Goal: Information Seeking & Learning: Understand process/instructions

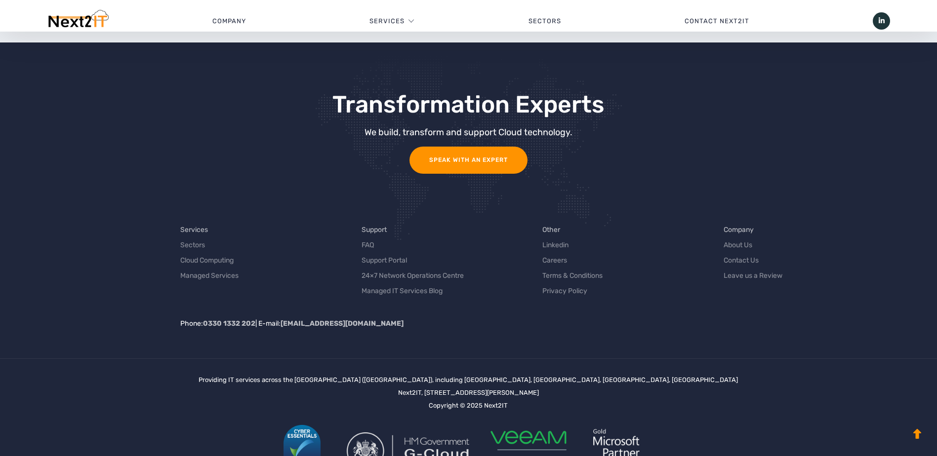
scroll to position [3120, 0]
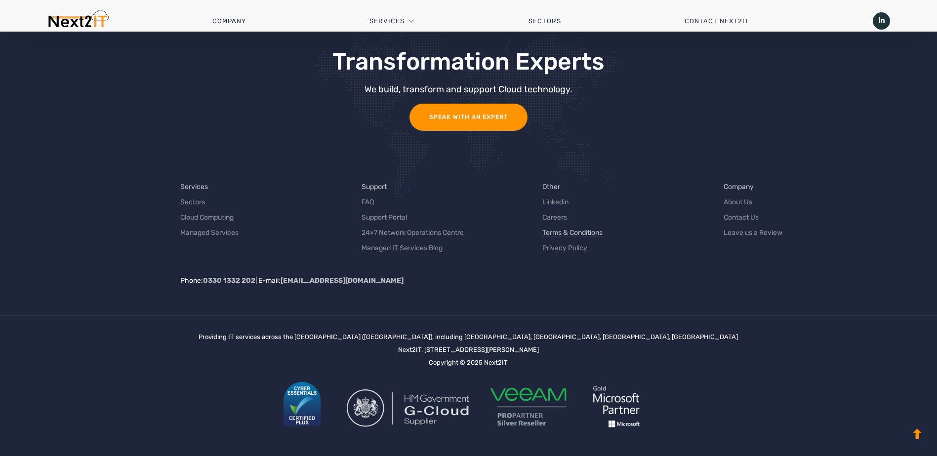
click at [571, 234] on link "Terms & Conditions" at bounding box center [572, 233] width 60 height 10
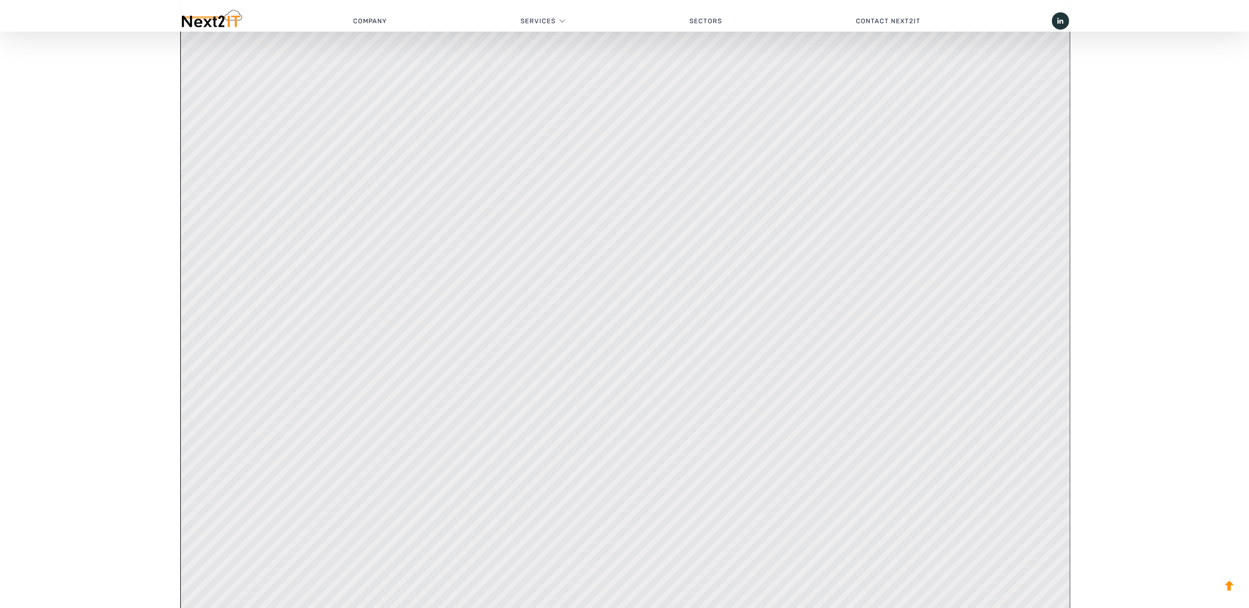
scroll to position [988, 0]
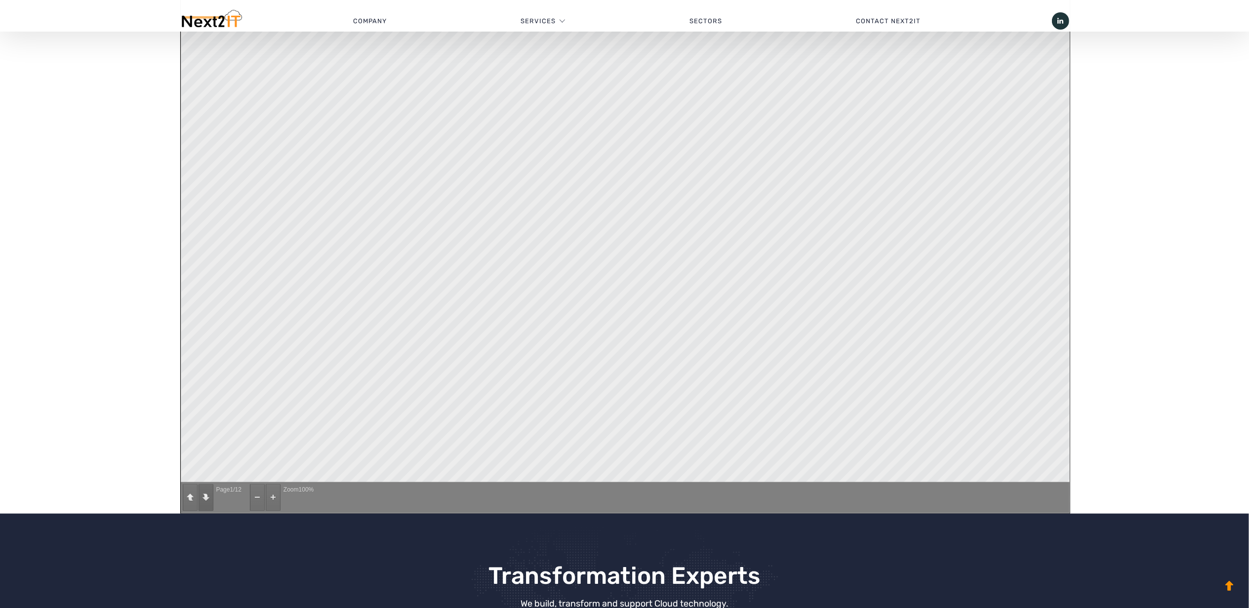
click at [206, 456] on button "button" at bounding box center [206, 497] width 15 height 27
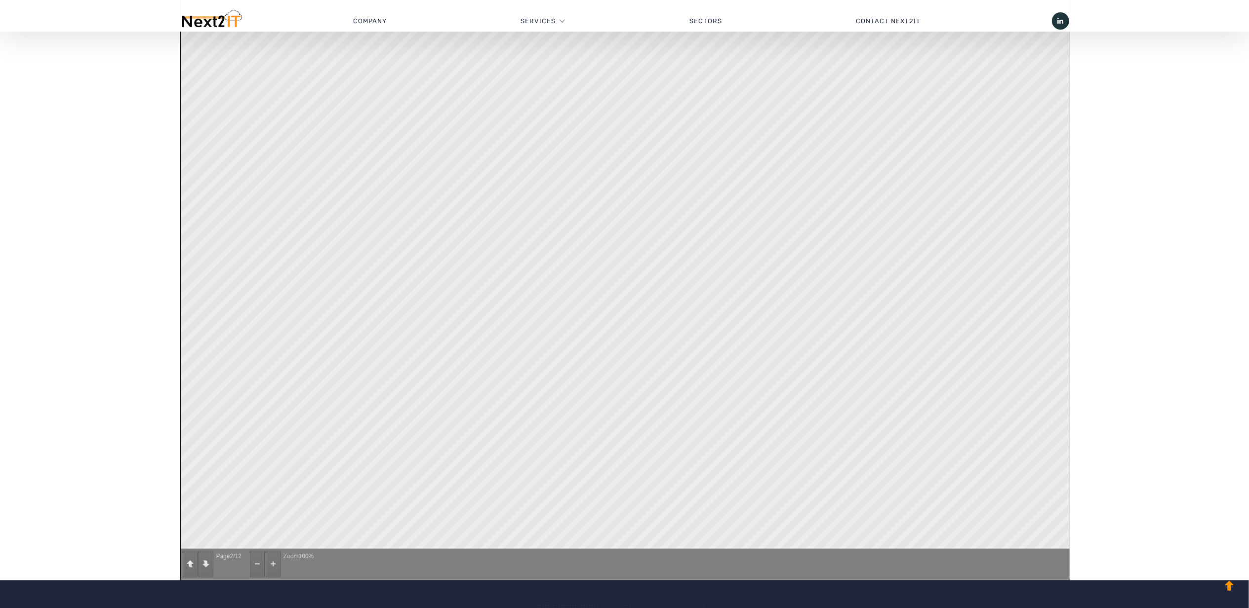
scroll to position [922, 0]
click at [210, 456] on button "button" at bounding box center [206, 564] width 15 height 27
